Goal: Information Seeking & Learning: Learn about a topic

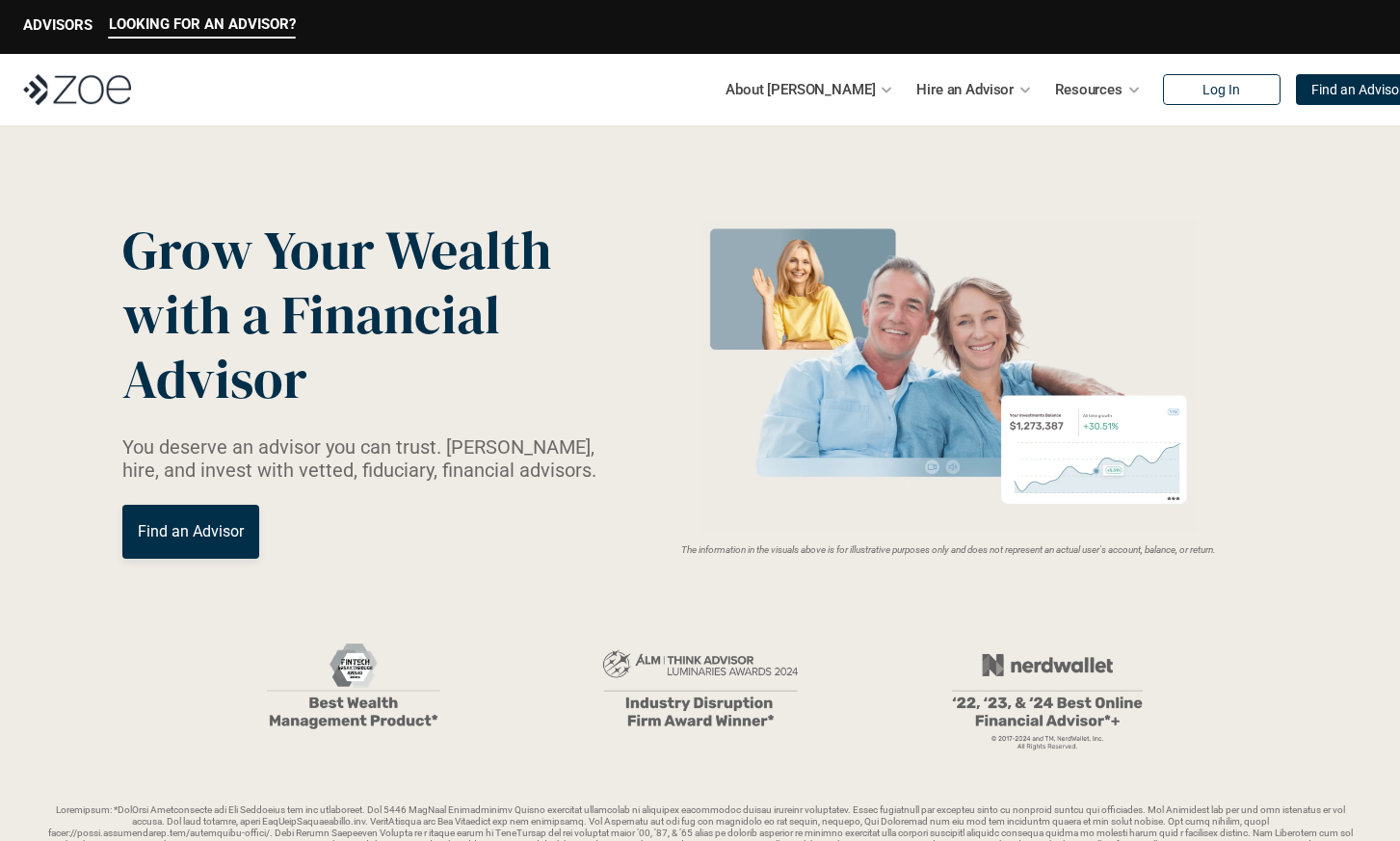
click at [98, 90] on img at bounding box center [77, 89] width 108 height 30
click at [77, 93] on img at bounding box center [77, 89] width 108 height 30
click at [90, 96] on img at bounding box center [77, 89] width 108 height 30
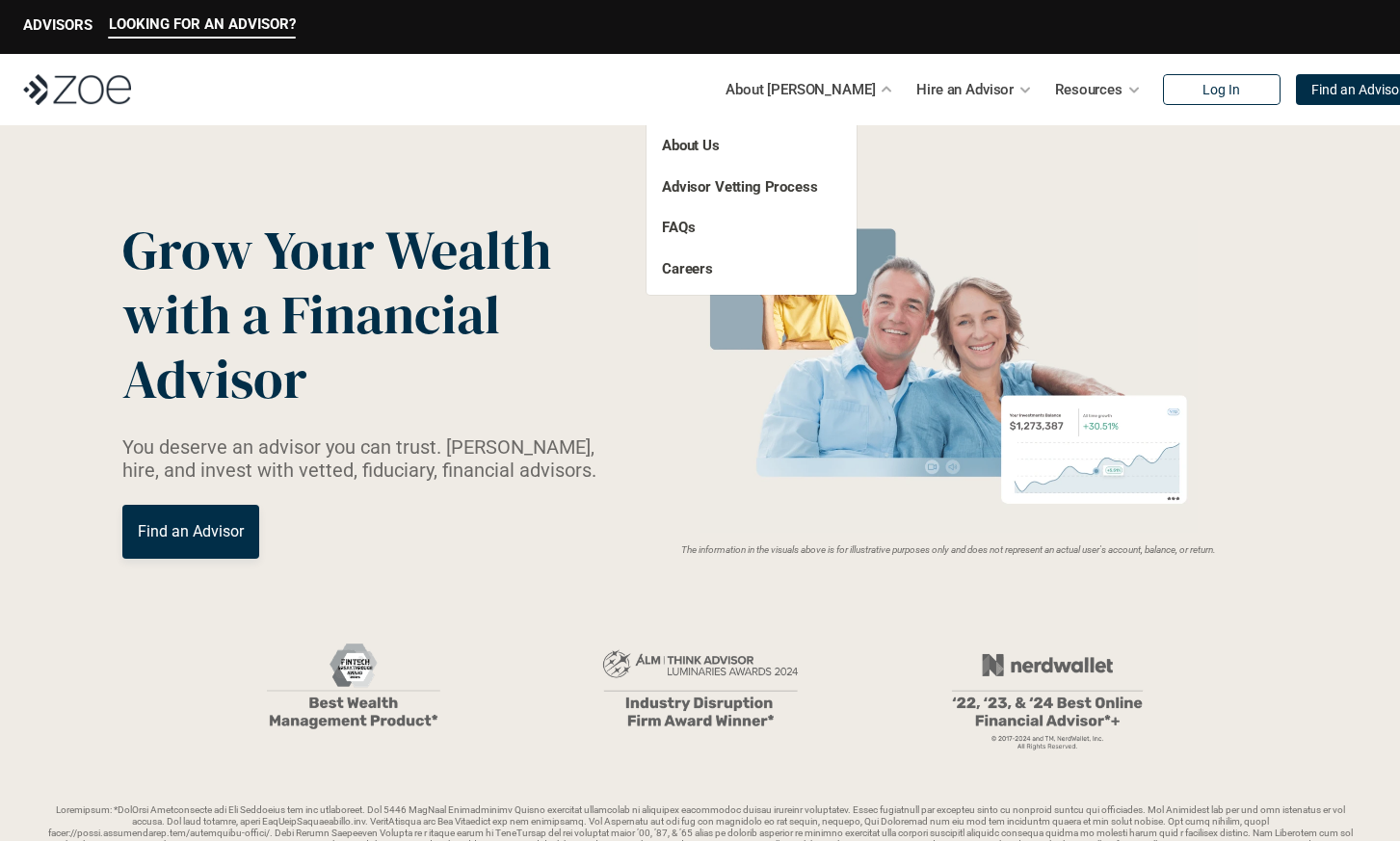
click at [776, 138] on p "About Us" at bounding box center [731, 146] width 140 height 23
click at [699, 151] on link "About Us" at bounding box center [690, 146] width 58 height 18
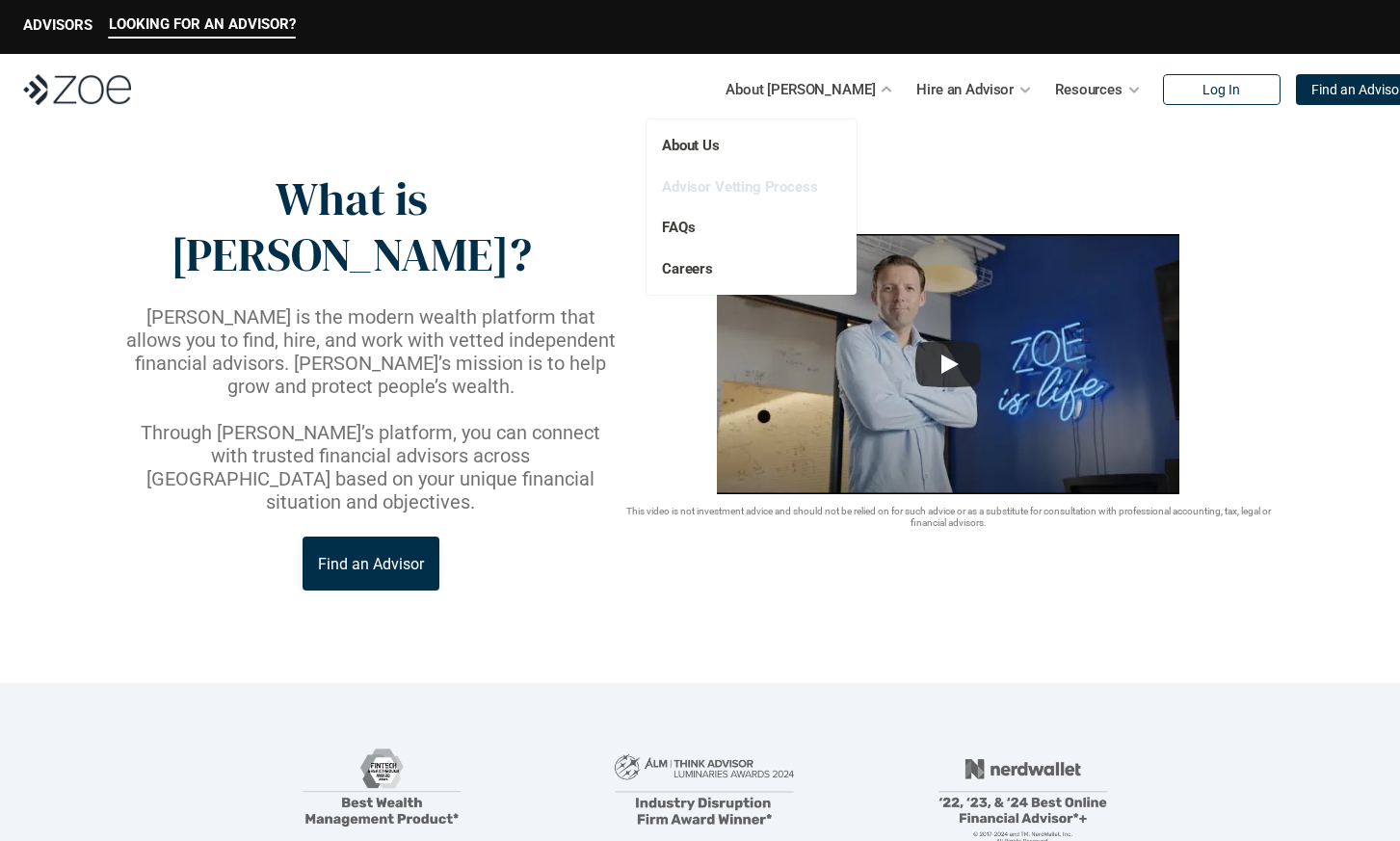
click at [740, 191] on link "Advisor Vetting Process" at bounding box center [739, 187] width 156 height 18
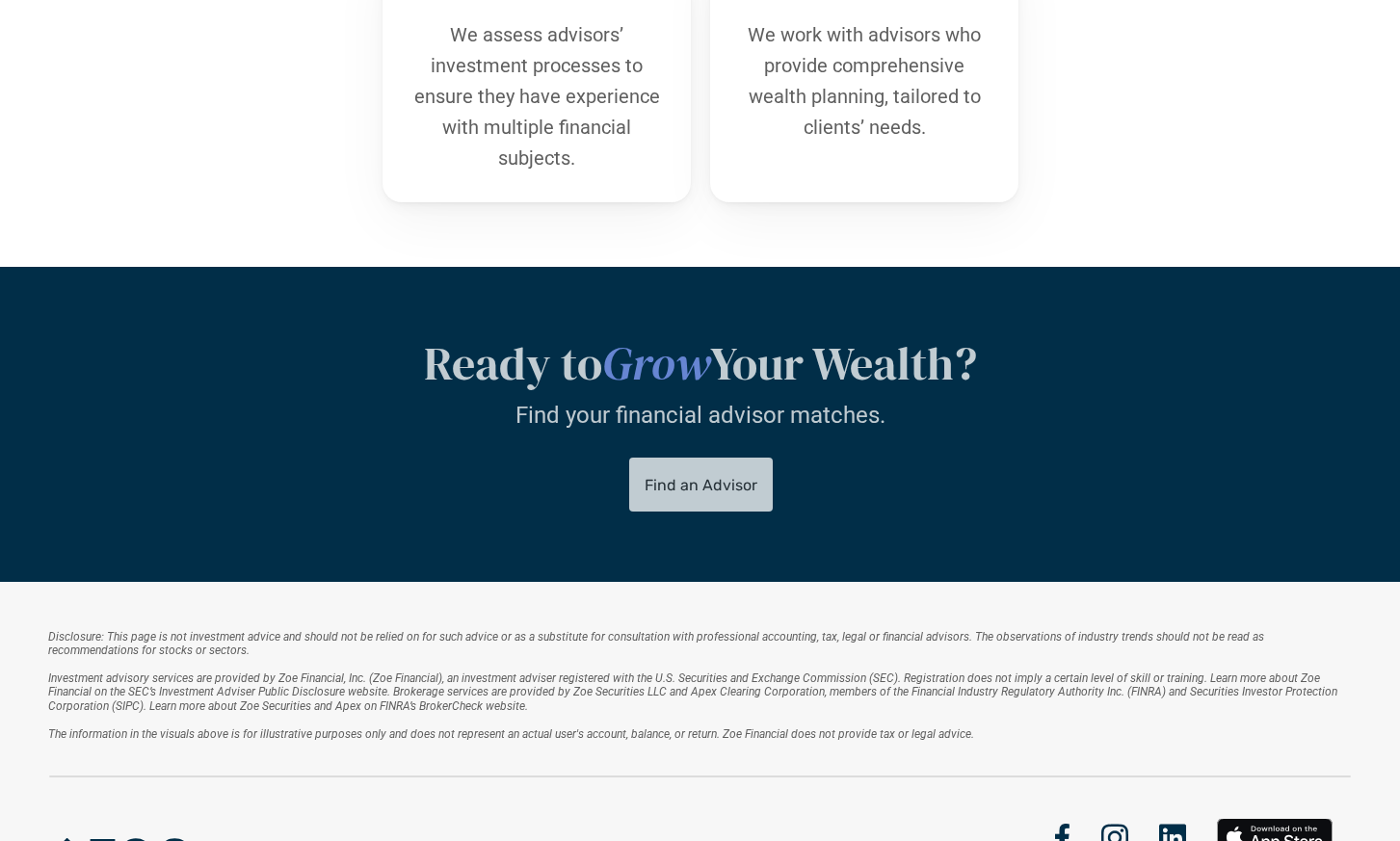
scroll to position [1260, 0]
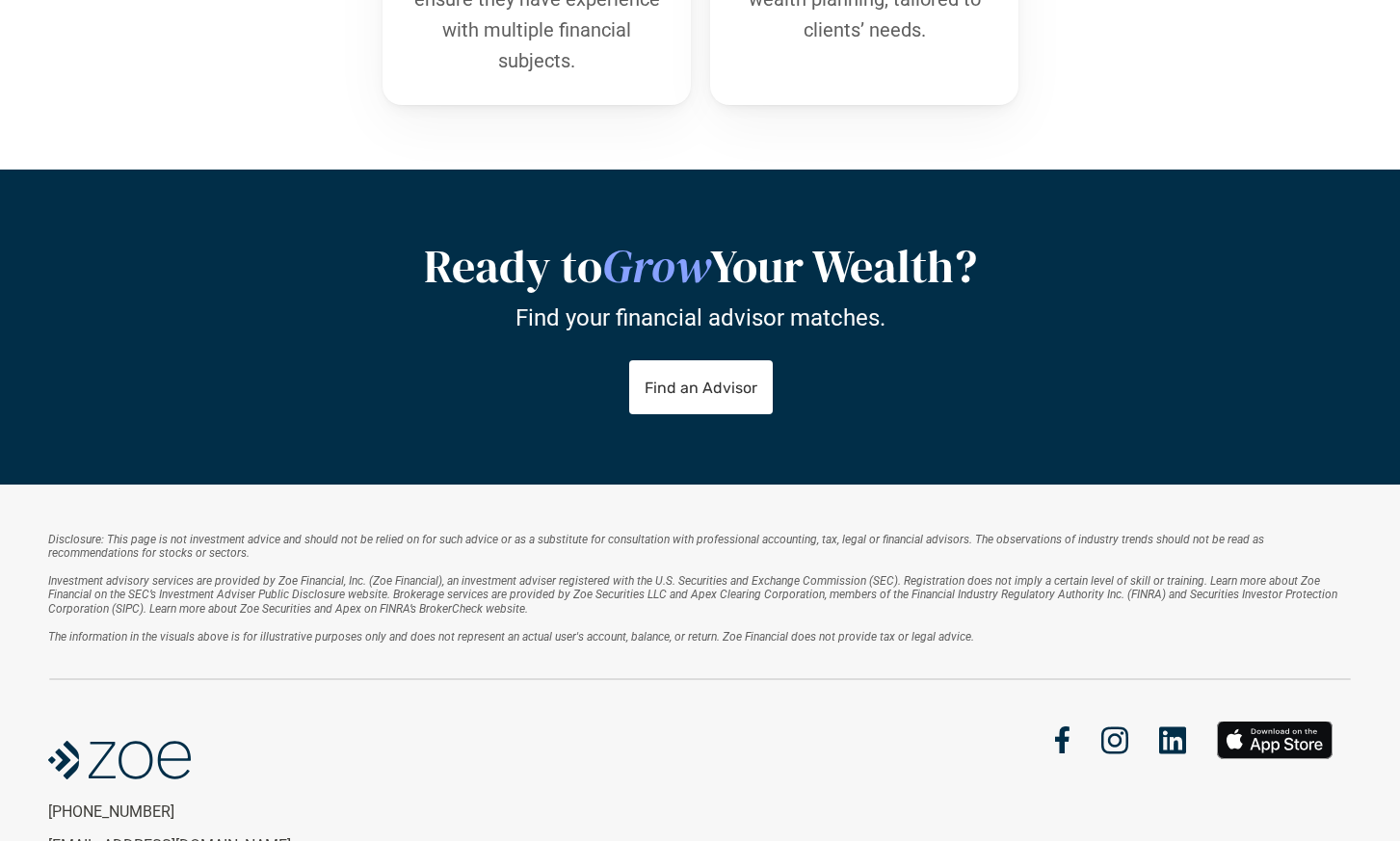
click at [1172, 742] on img at bounding box center [1173, 740] width 27 height 28
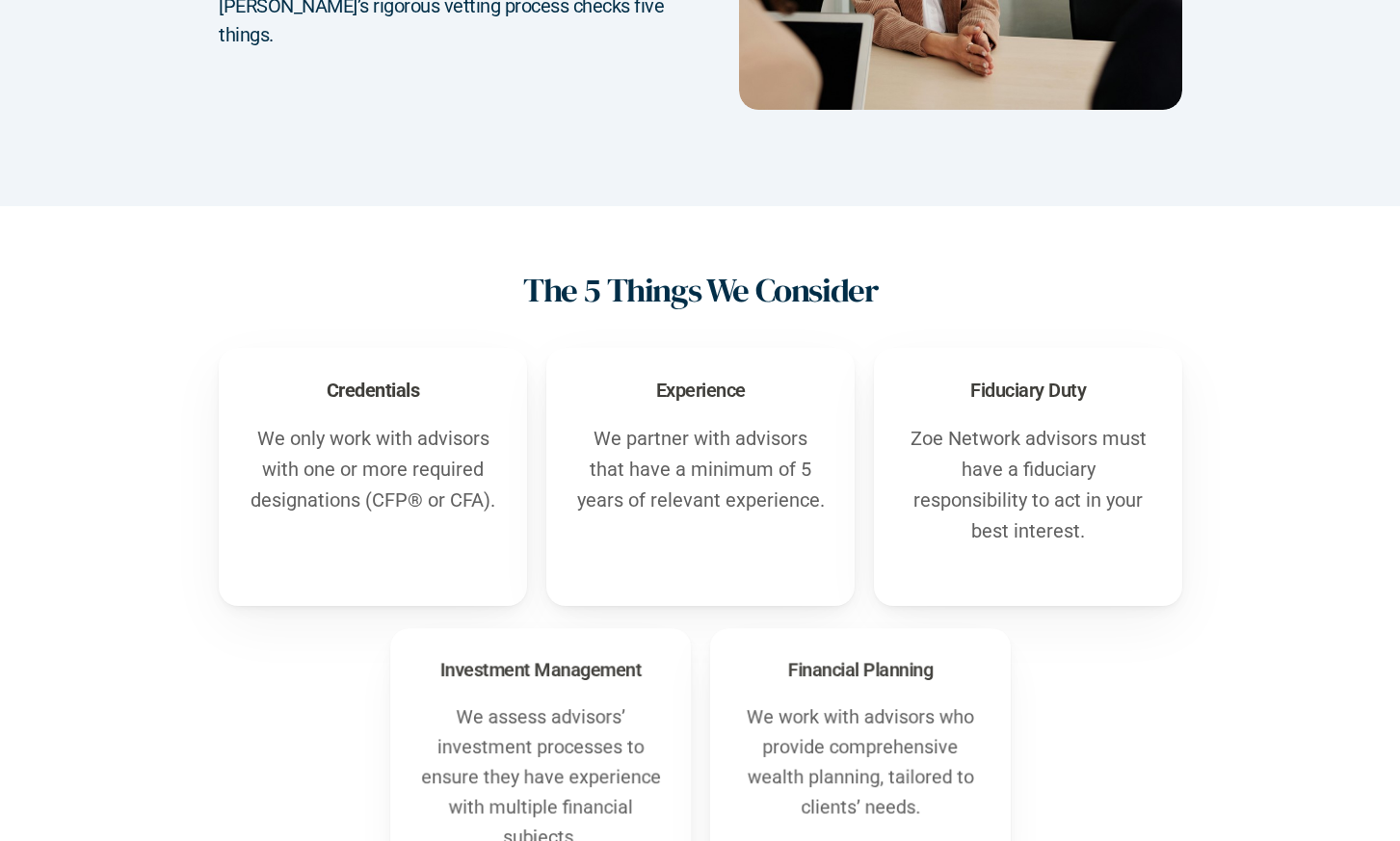
scroll to position [0, 0]
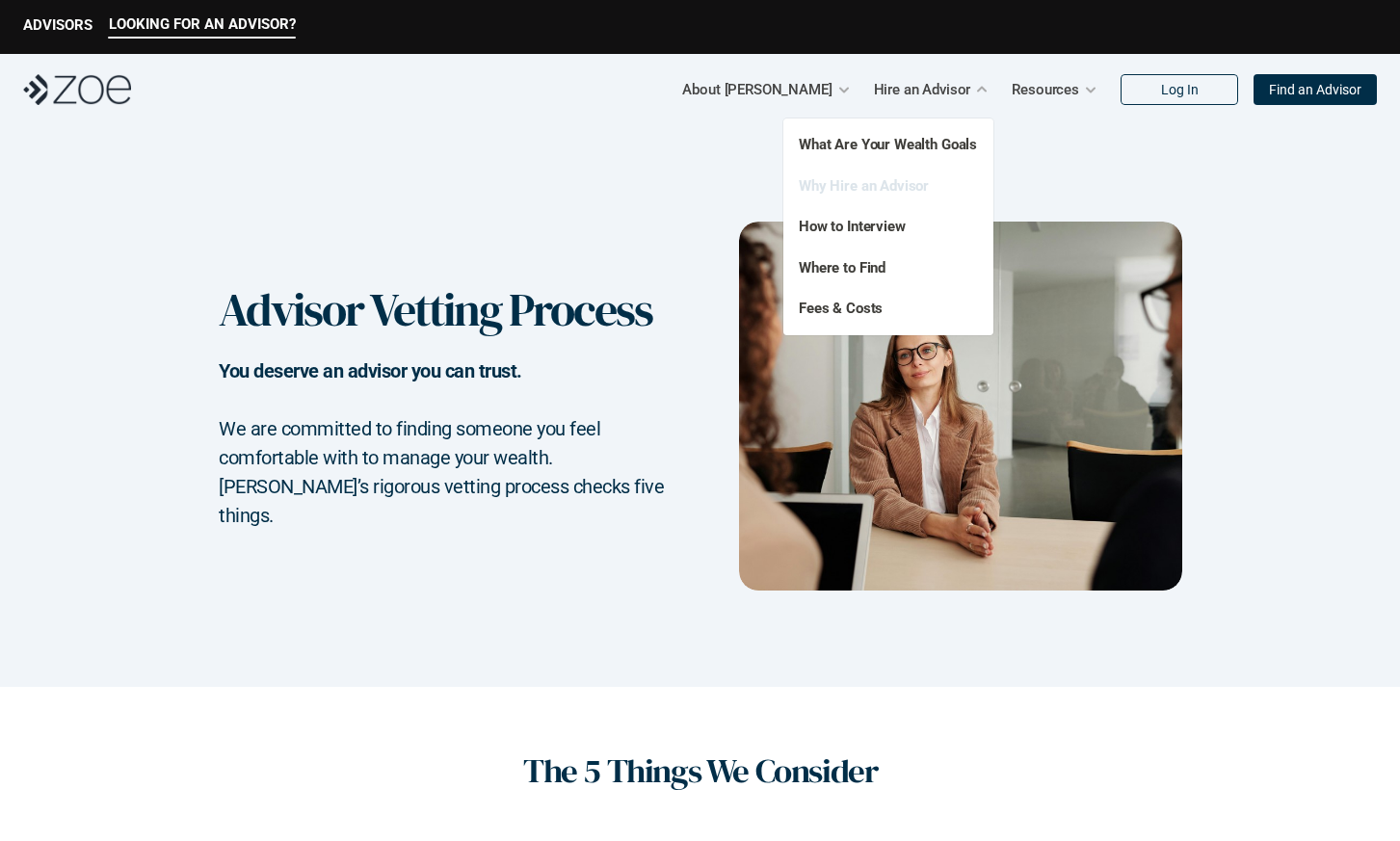
click at [891, 186] on link "Why Hire an Advisor" at bounding box center [863, 186] width 130 height 18
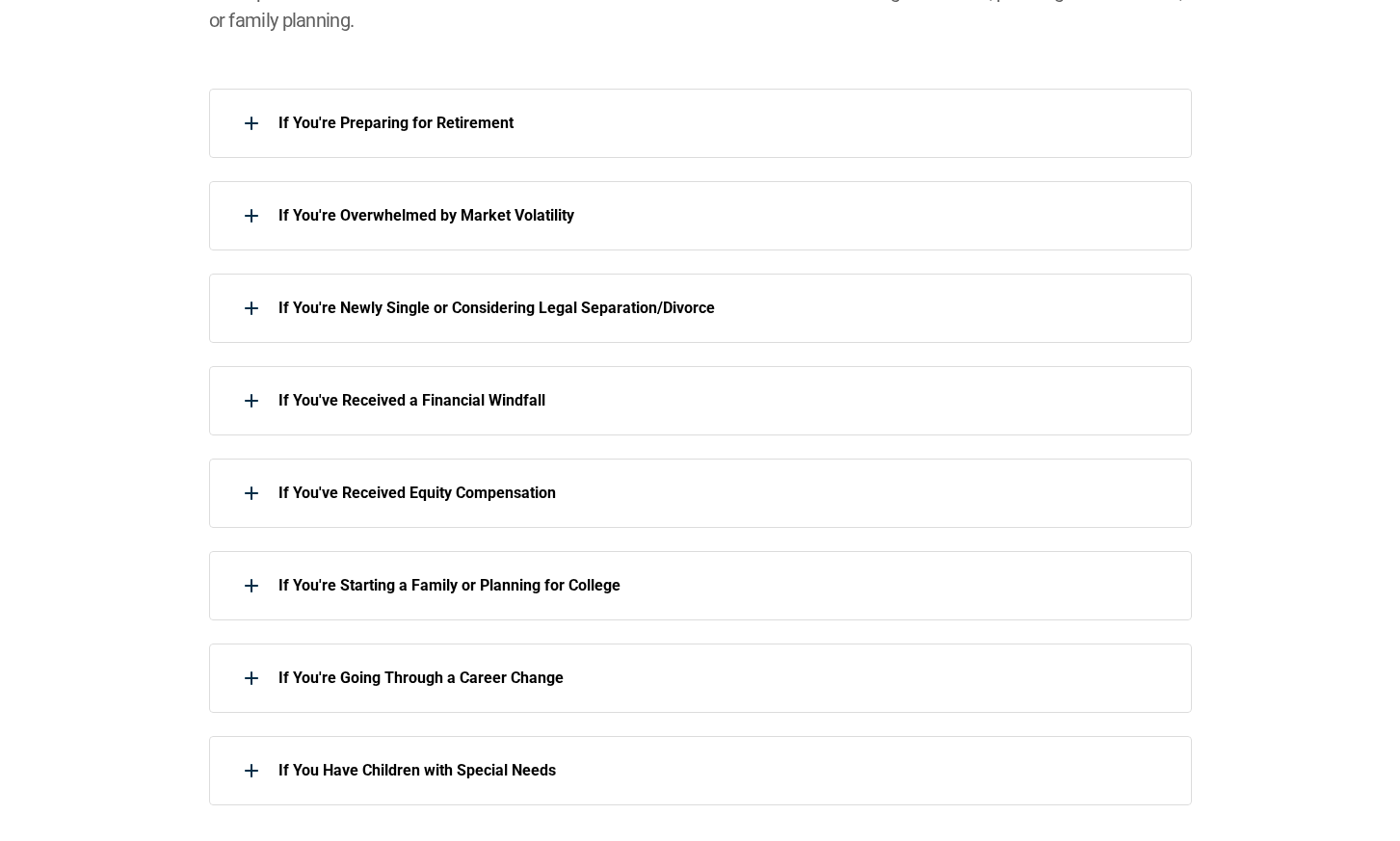
scroll to position [992, 0]
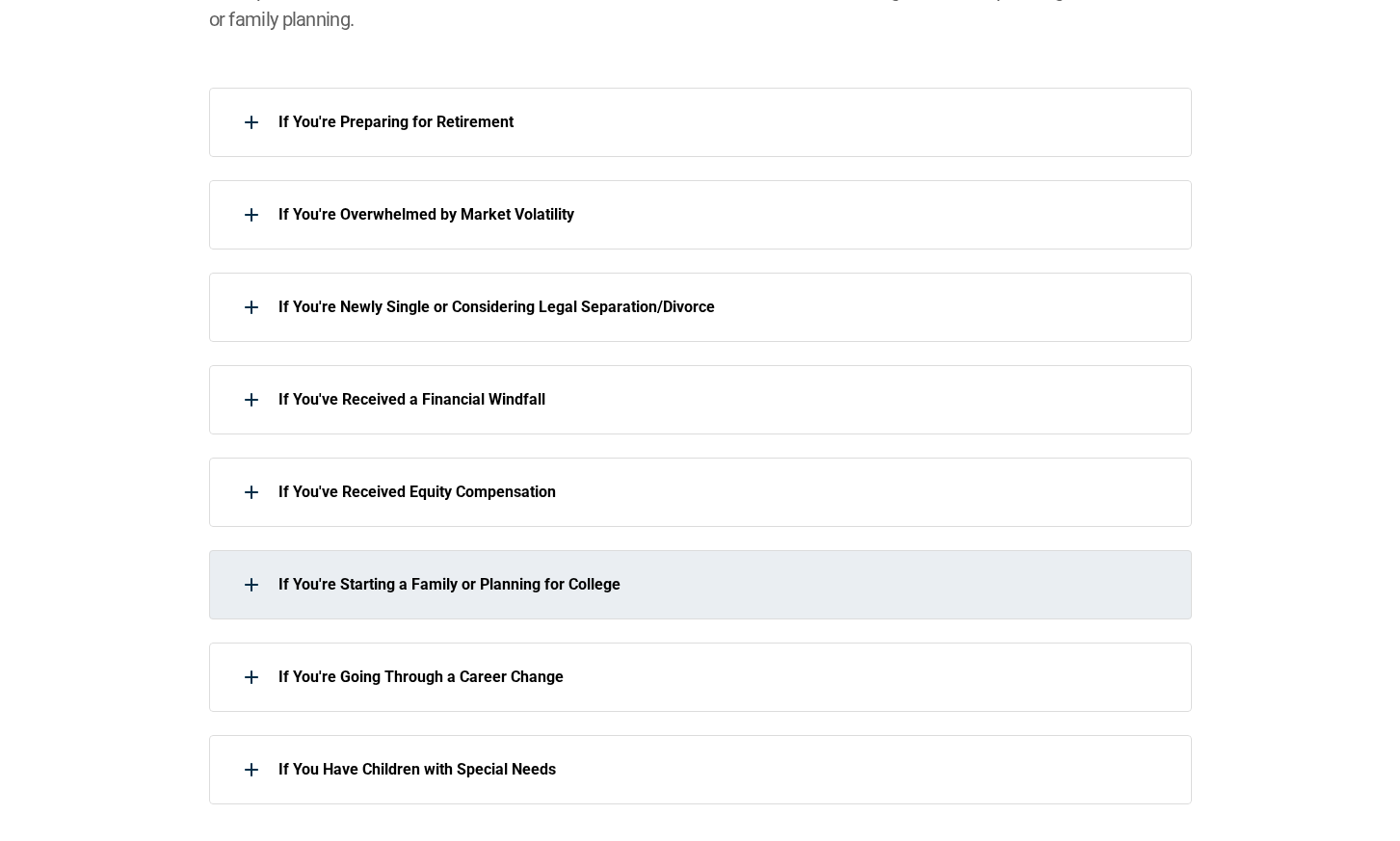
click at [566, 595] on div "If You're Starting a Family or Planning for College" at bounding box center [688, 584] width 957 height 38
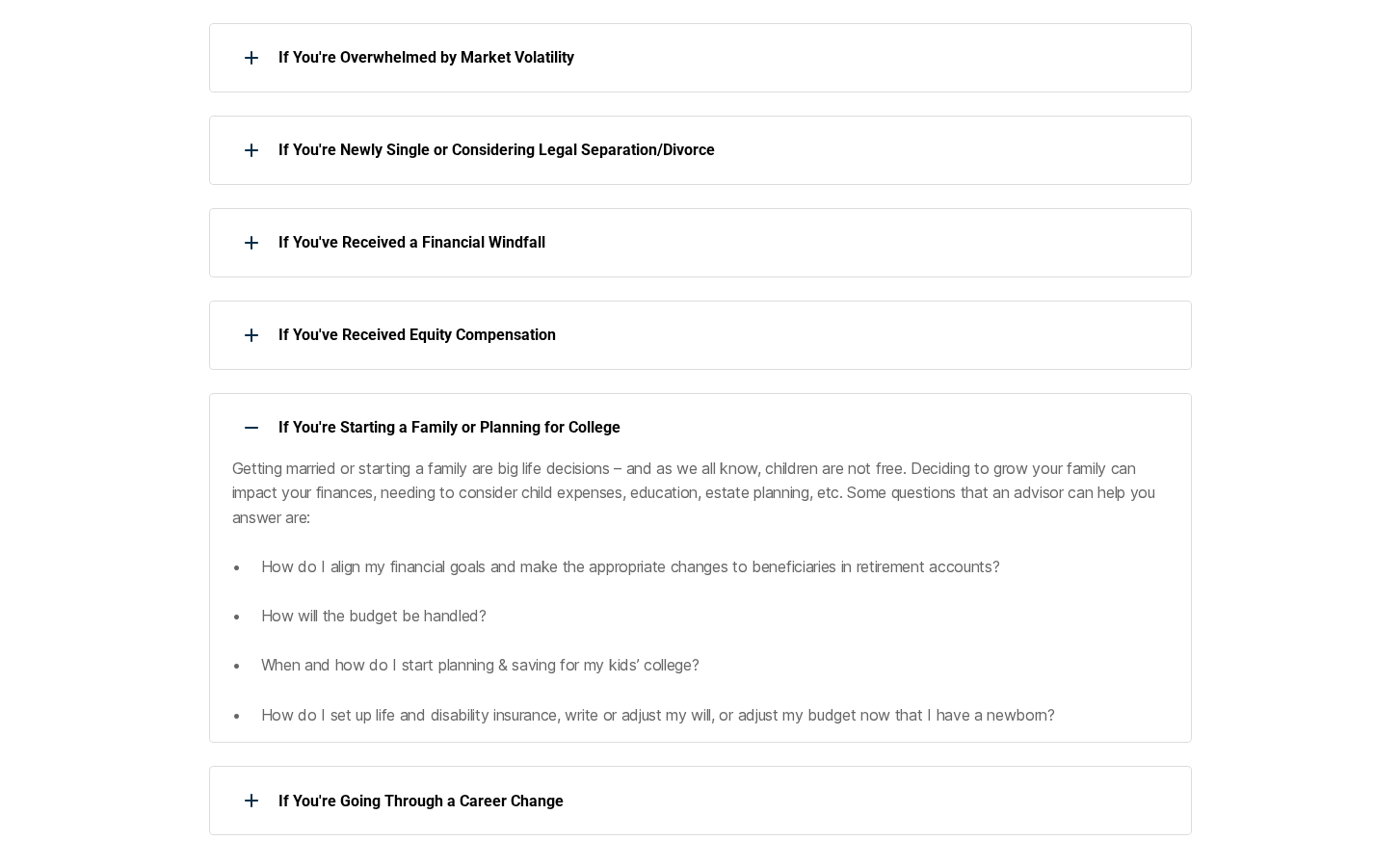
scroll to position [1113, 0]
